Goal: Use online tool/utility: Utilize a website feature to perform a specific function

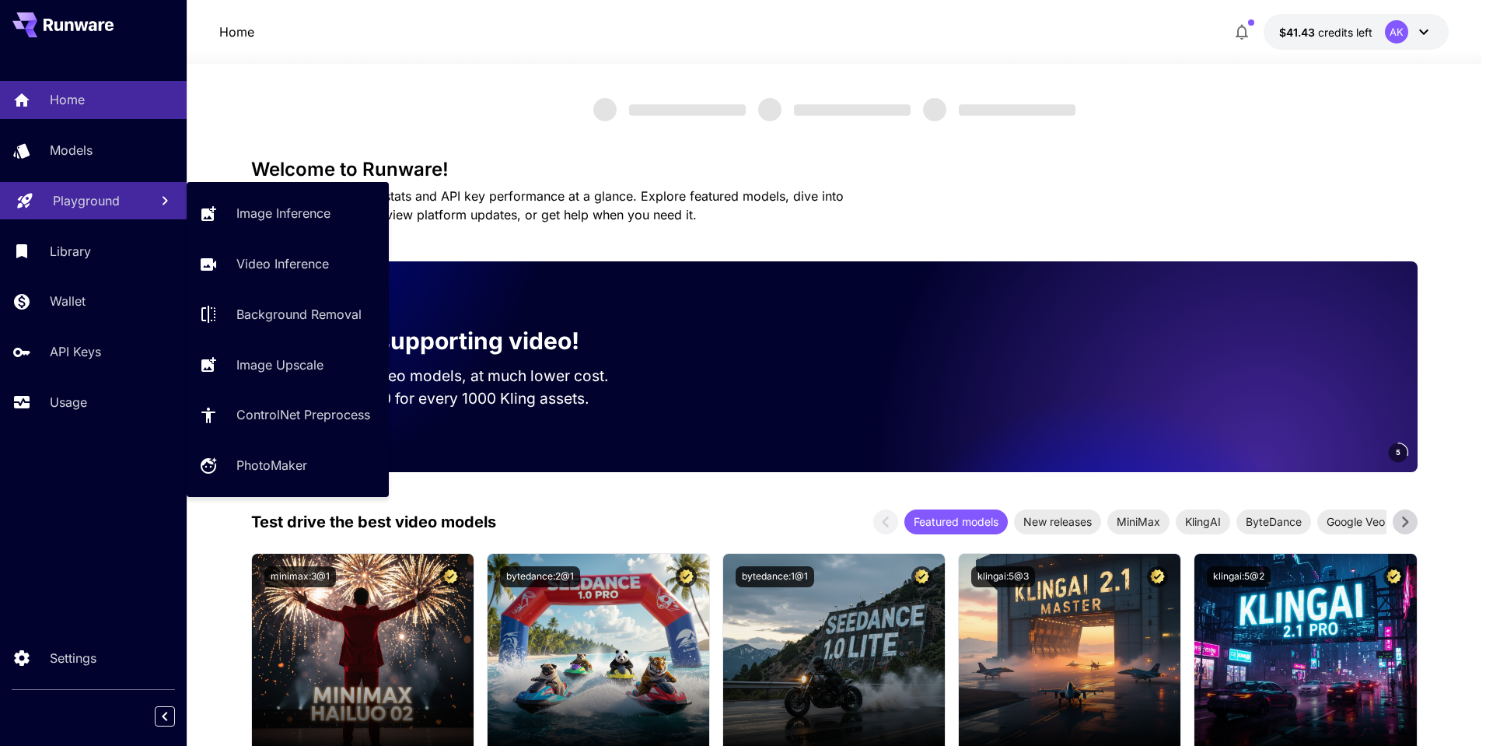
click at [82, 210] on link "Playground" at bounding box center [93, 201] width 187 height 38
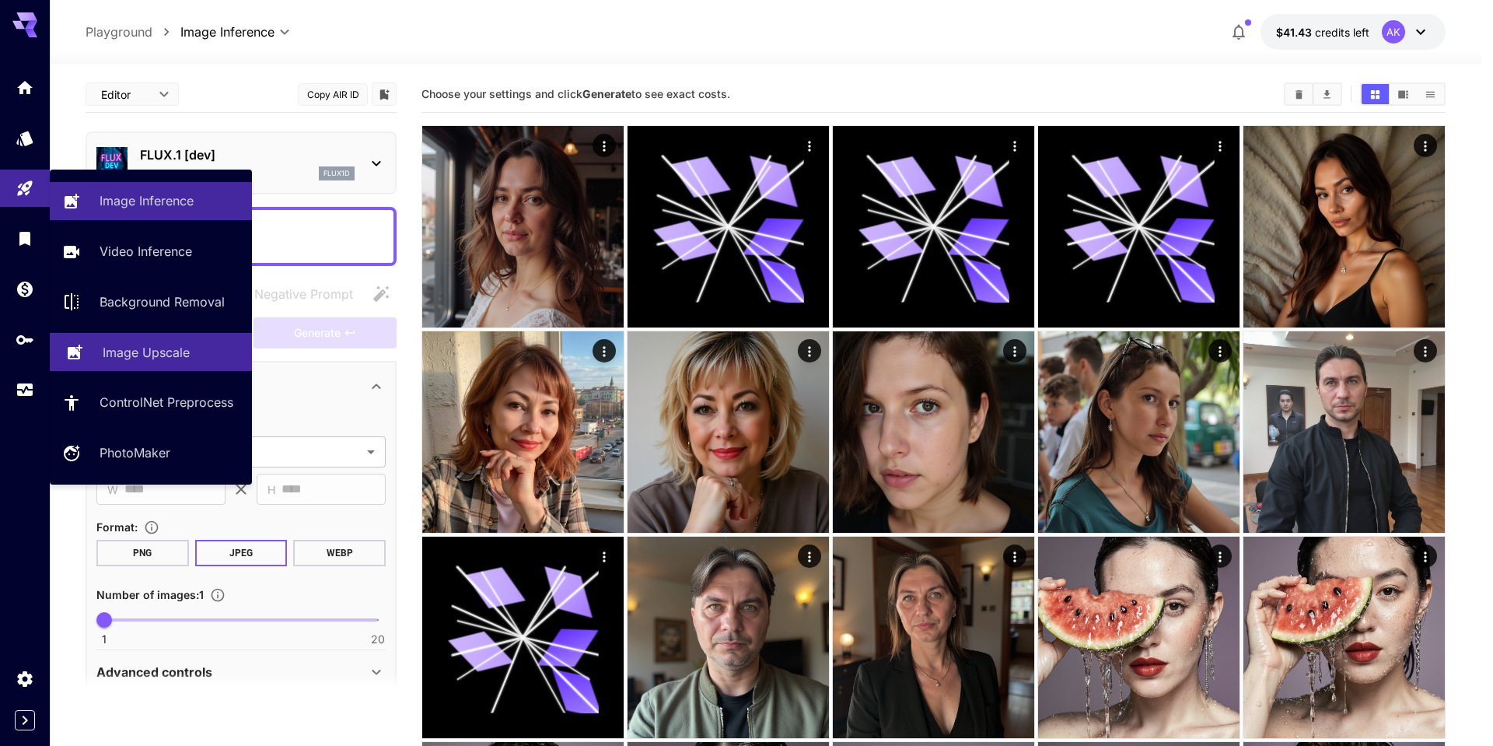
click at [122, 346] on p "Image Upscale" at bounding box center [146, 352] width 87 height 19
type input "**********"
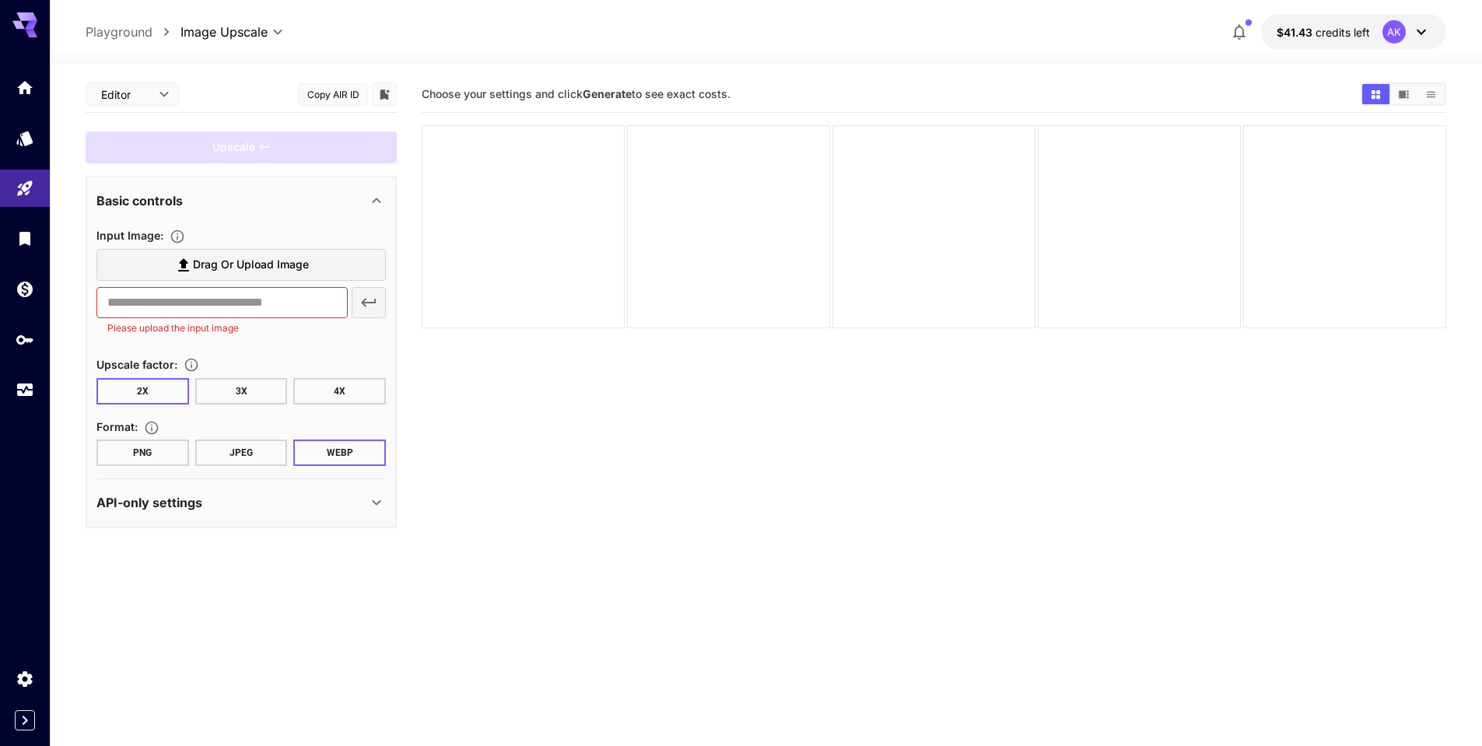
click at [259, 268] on span "Drag or upload image" at bounding box center [251, 264] width 116 height 19
click at [0, 0] on input "Drag or upload image" at bounding box center [0, 0] width 0 height 0
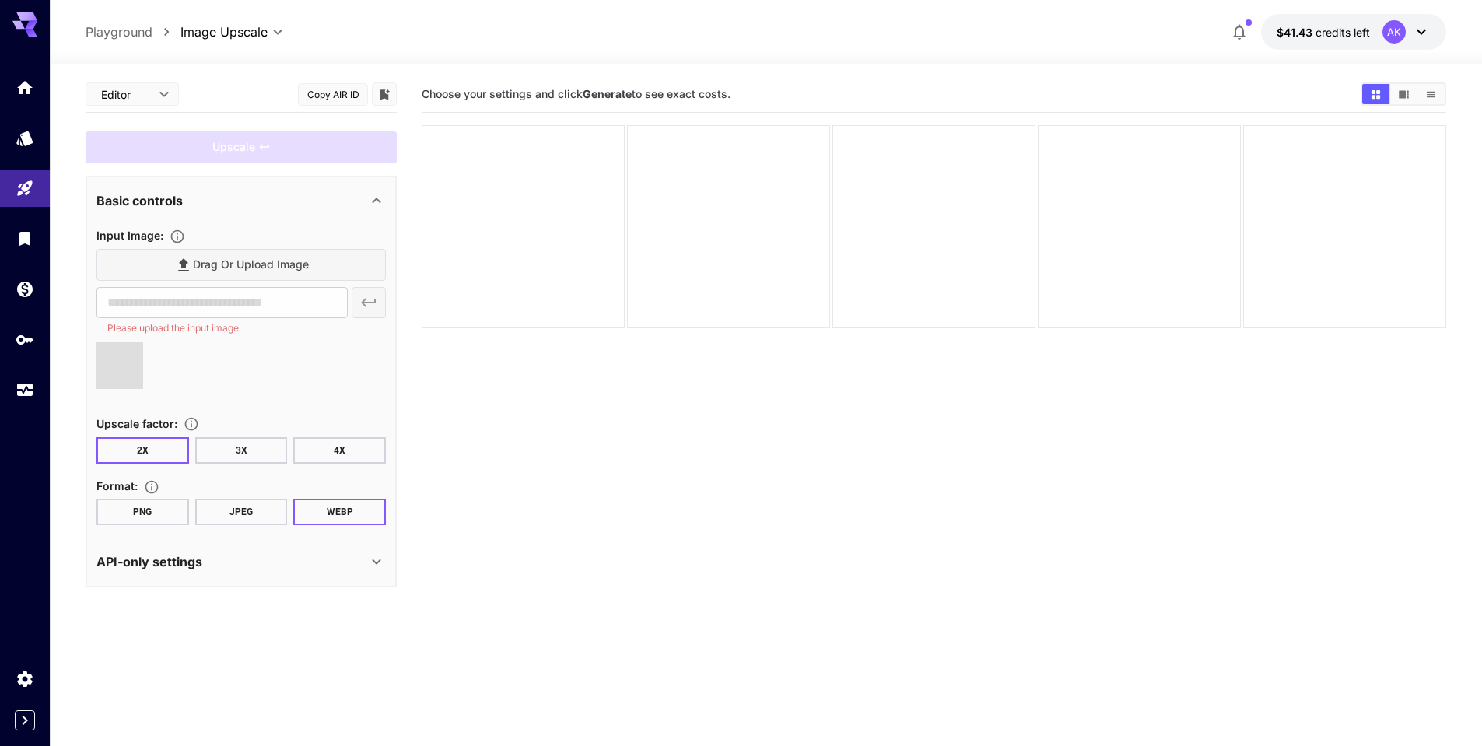
type input "**********"
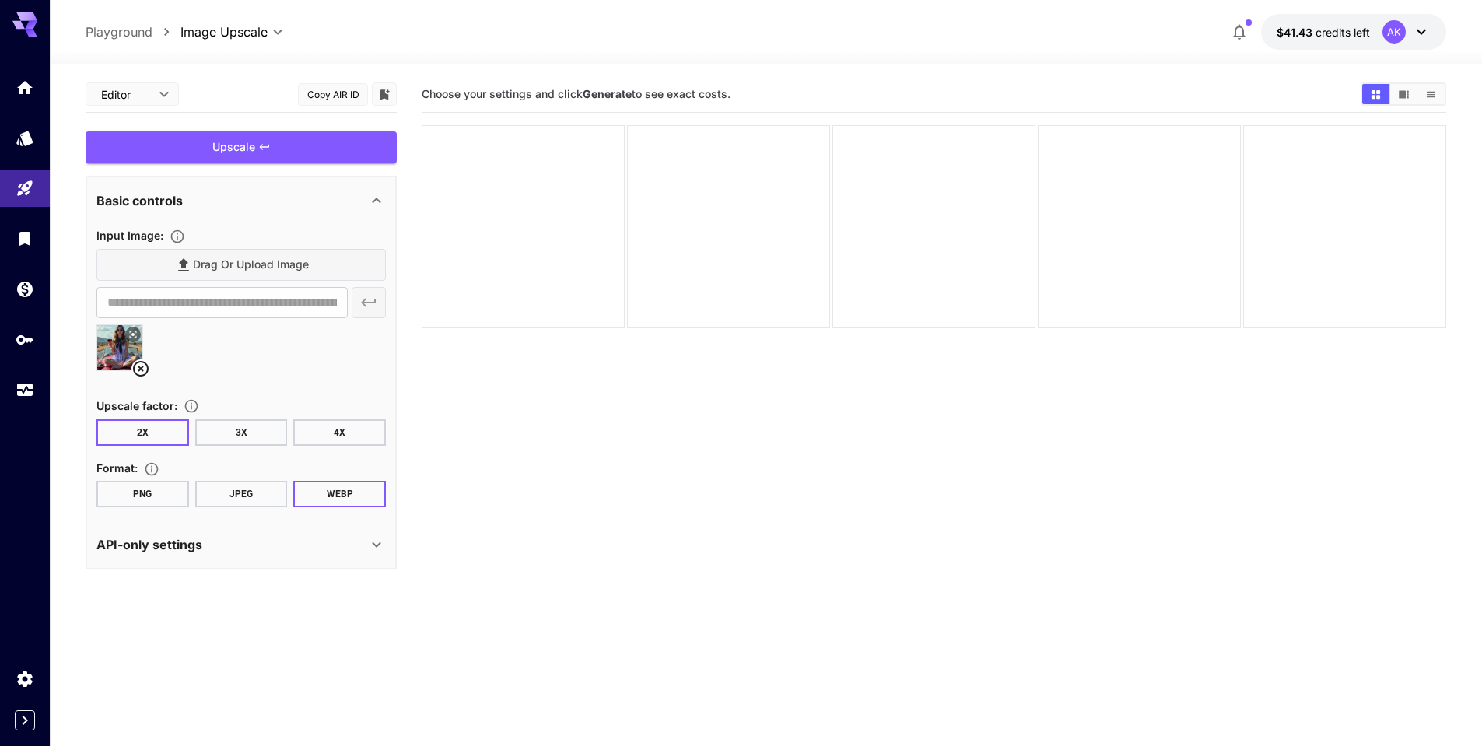
click at [226, 493] on button "JPEG" at bounding box center [241, 494] width 93 height 26
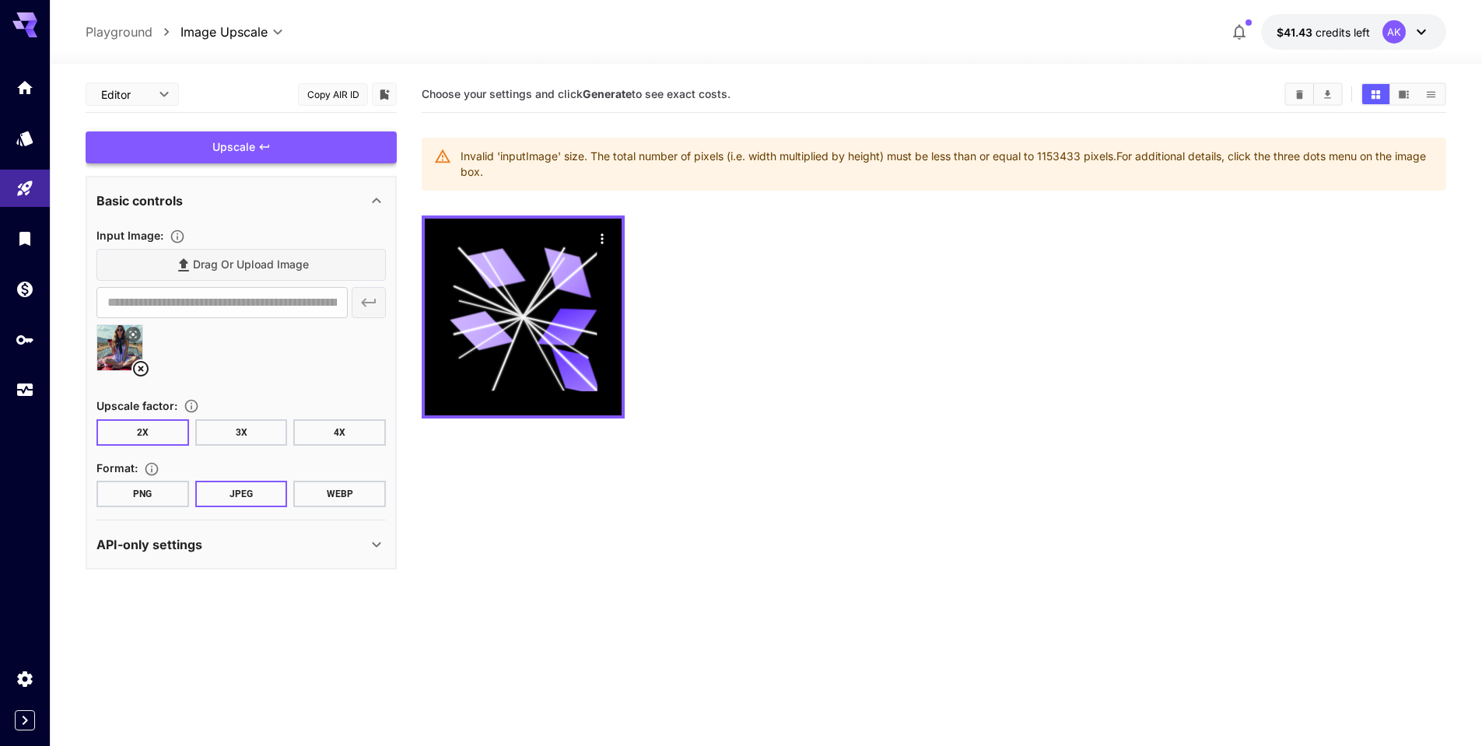
click at [286, 268] on div "Drag or upload image" at bounding box center [240, 265] width 289 height 32
click at [136, 369] on icon at bounding box center [140, 368] width 19 height 19
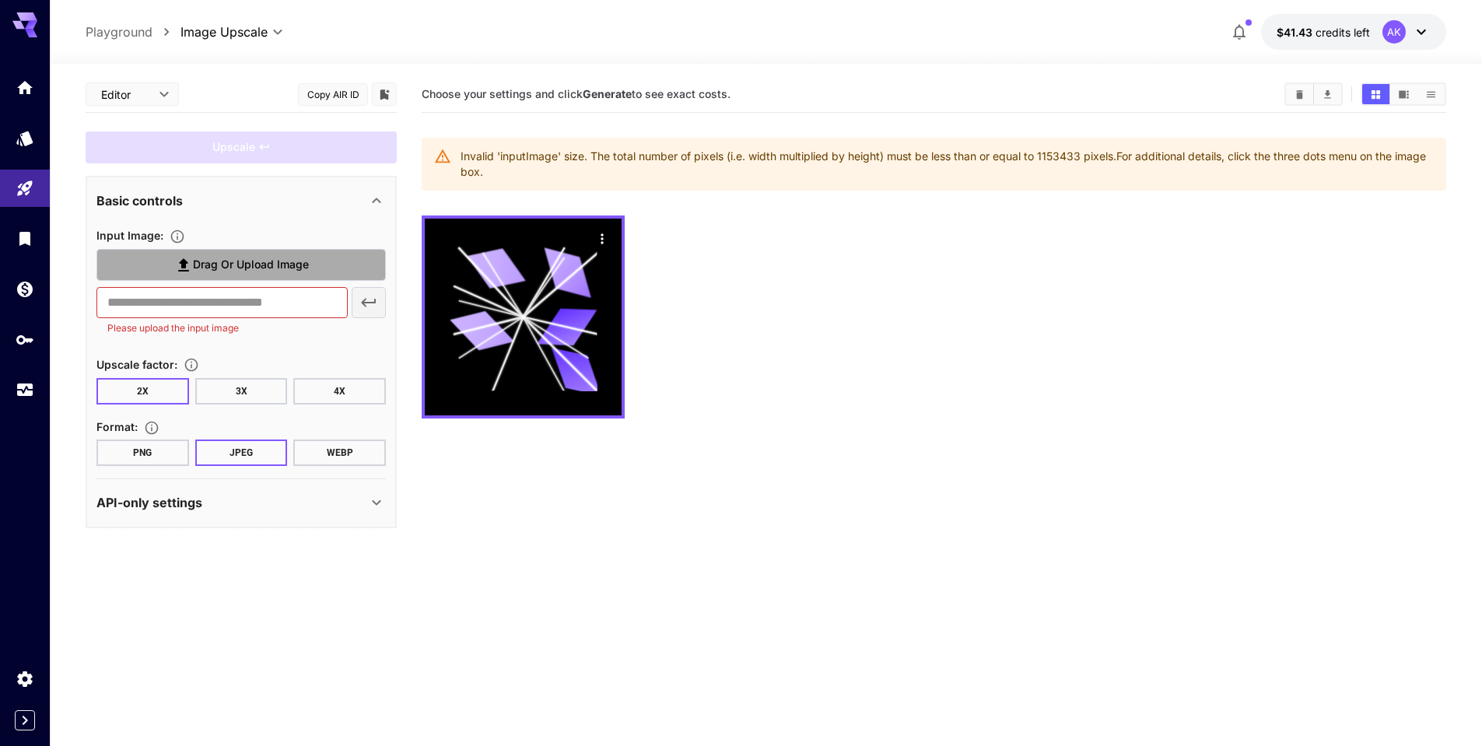
click at [247, 265] on span "Drag or upload image" at bounding box center [251, 264] width 116 height 19
click at [0, 0] on input "Drag or upload image" at bounding box center [0, 0] width 0 height 0
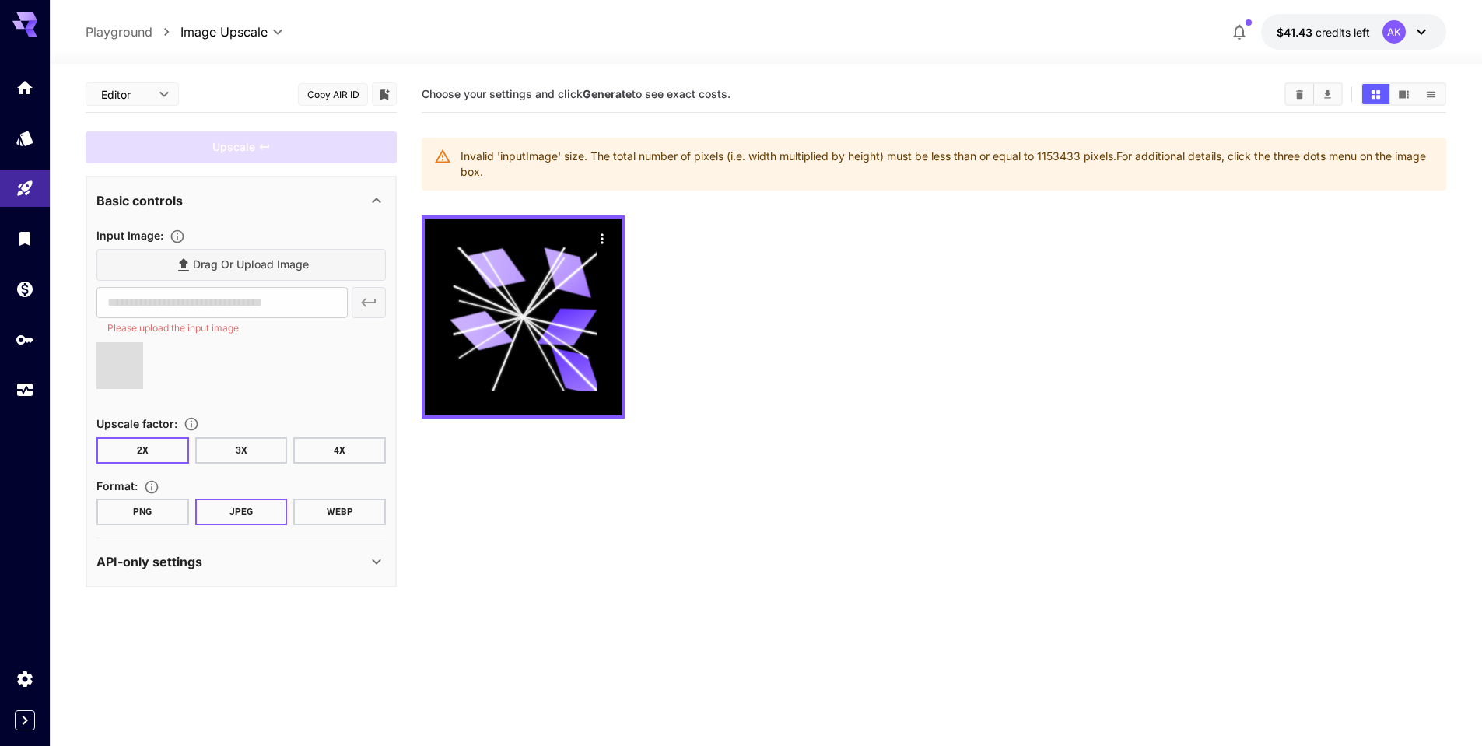
type input "**********"
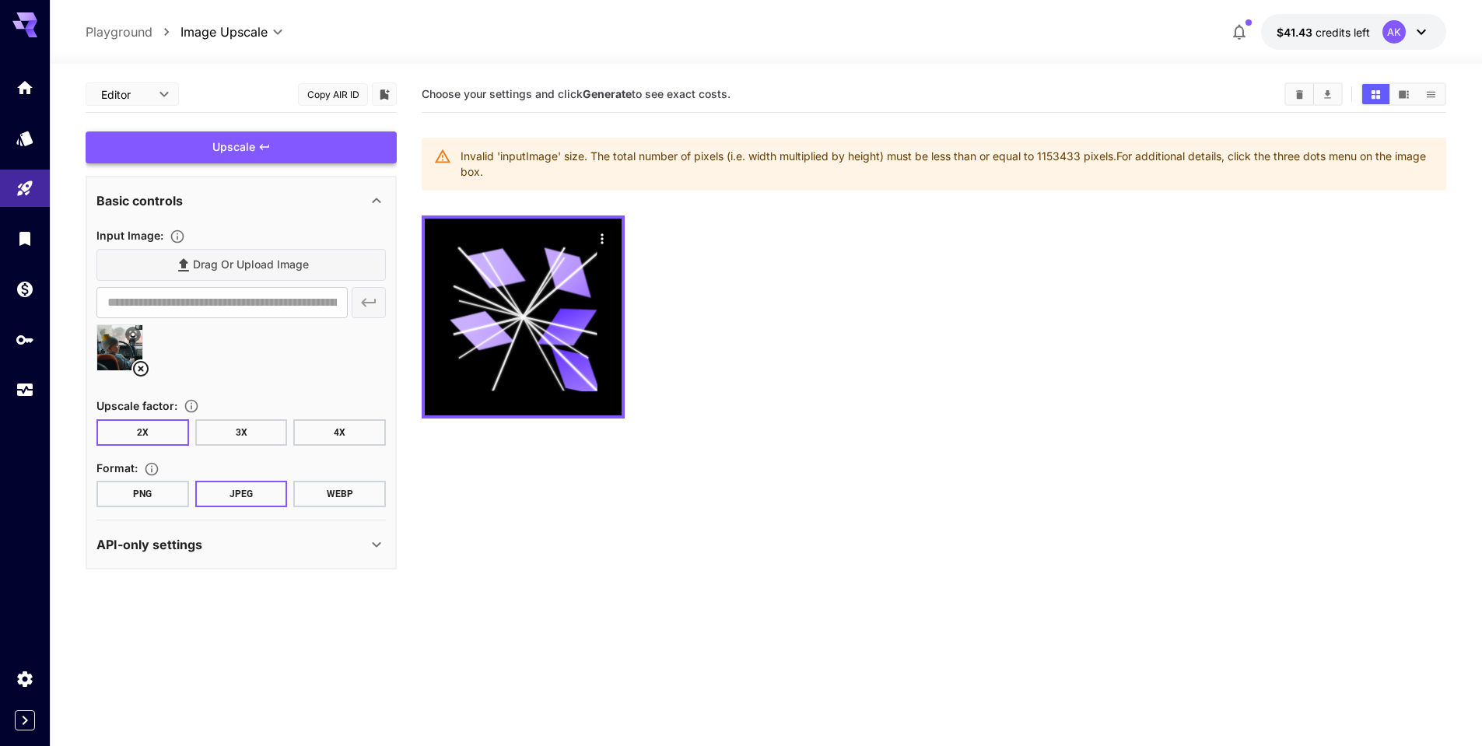
click at [246, 146] on div "Upscale" at bounding box center [241, 147] width 311 height 32
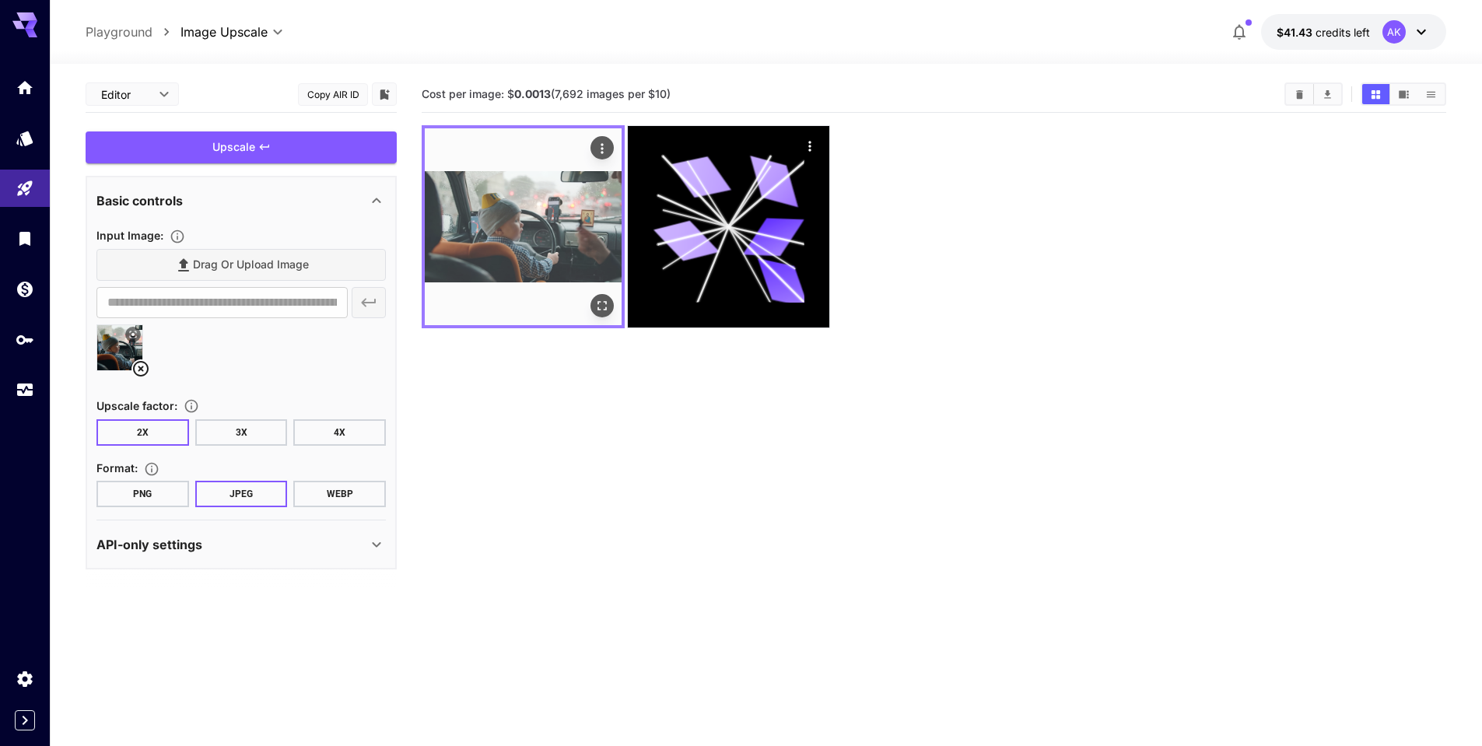
click at [481, 219] on img at bounding box center [523, 226] width 197 height 197
click at [602, 303] on icon "Open in fullscreen" at bounding box center [602, 306] width 16 height 16
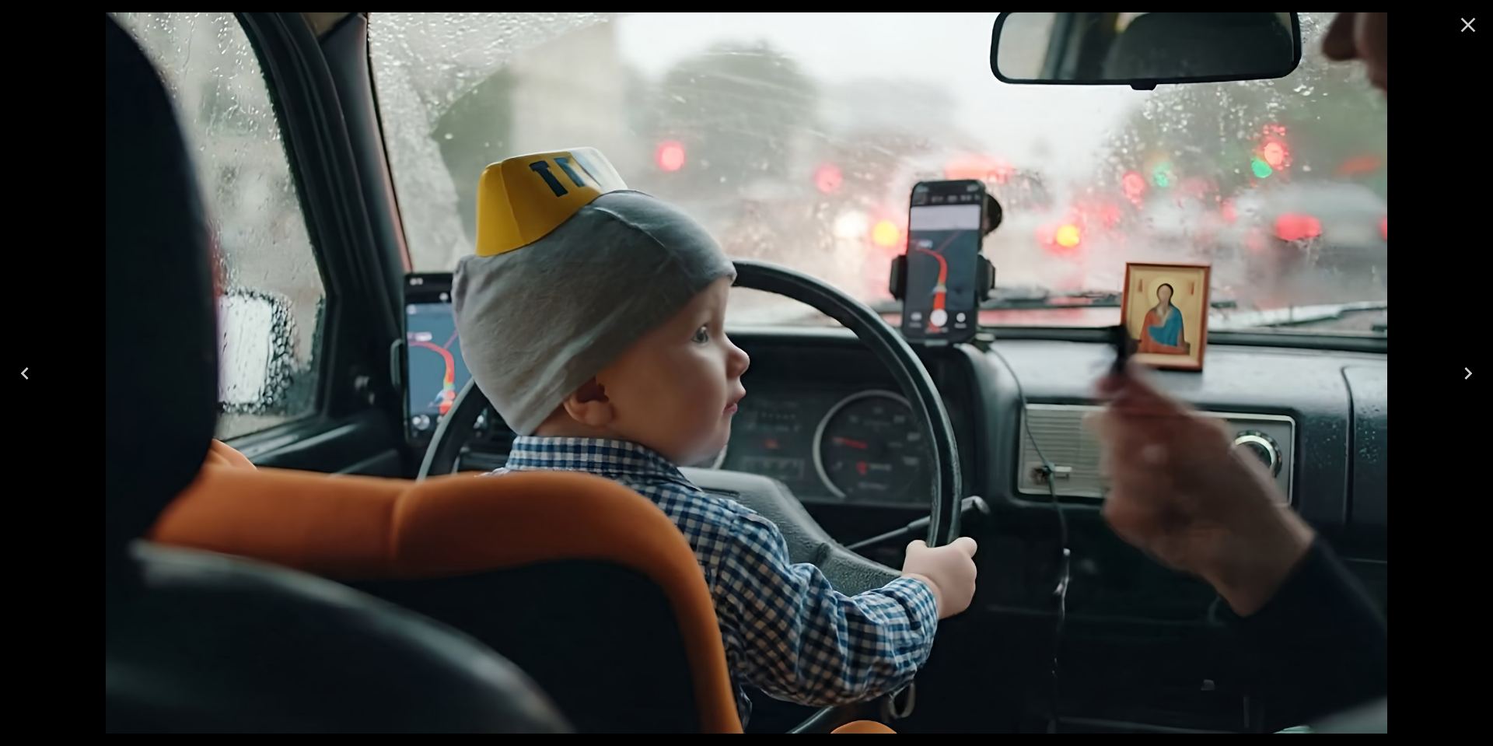
click at [1463, 23] on icon "Close" at bounding box center [1468, 24] width 25 height 25
